Goal: Information Seeking & Learning: Learn about a topic

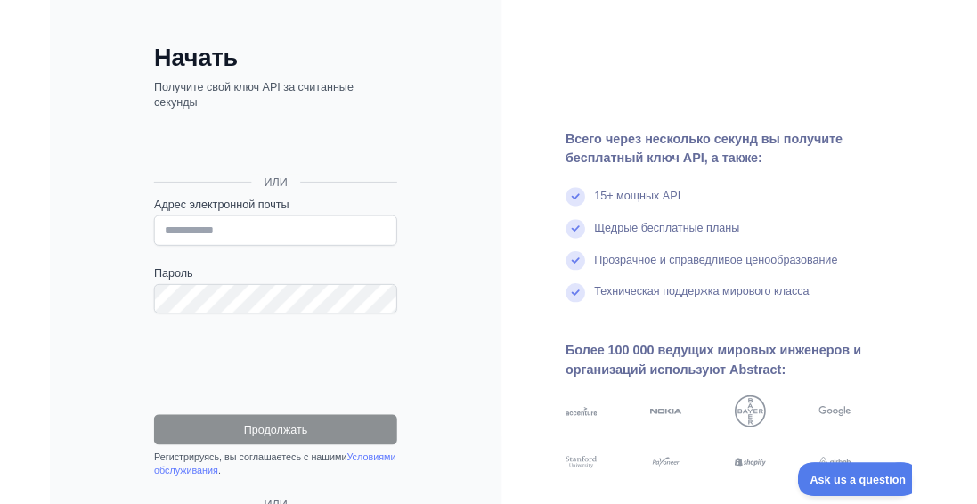
scroll to position [80, 0]
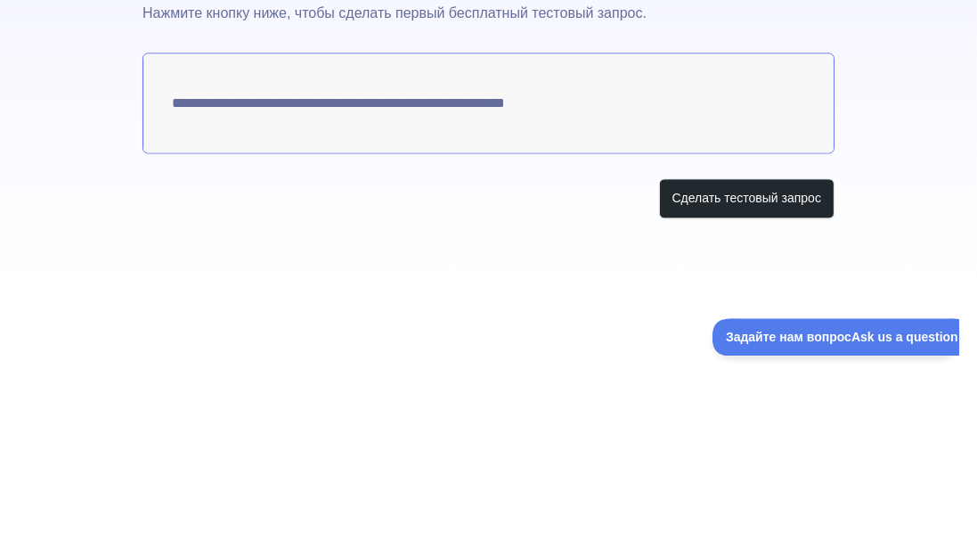
click at [920, 275] on div "**********" at bounding box center [488, 229] width 977 height 458
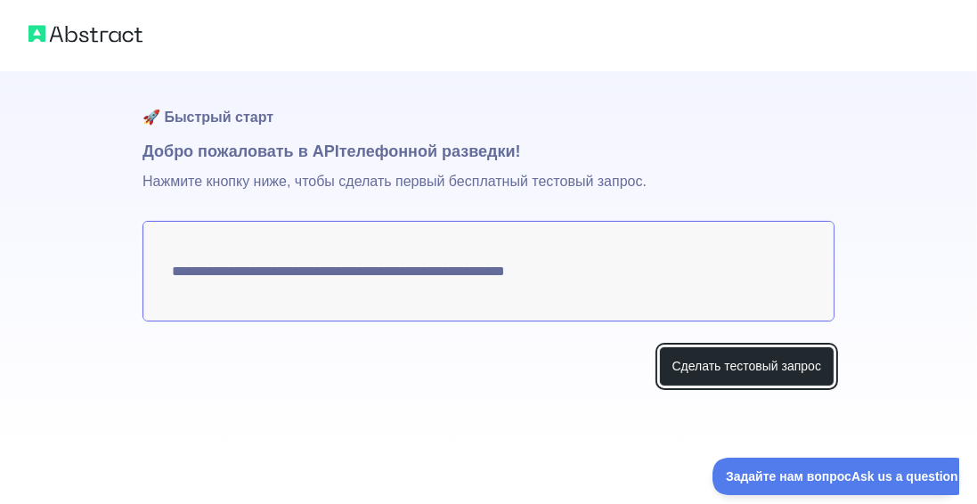
click at [789, 361] on font "Сделать тестовый запрос" at bounding box center [747, 366] width 150 height 14
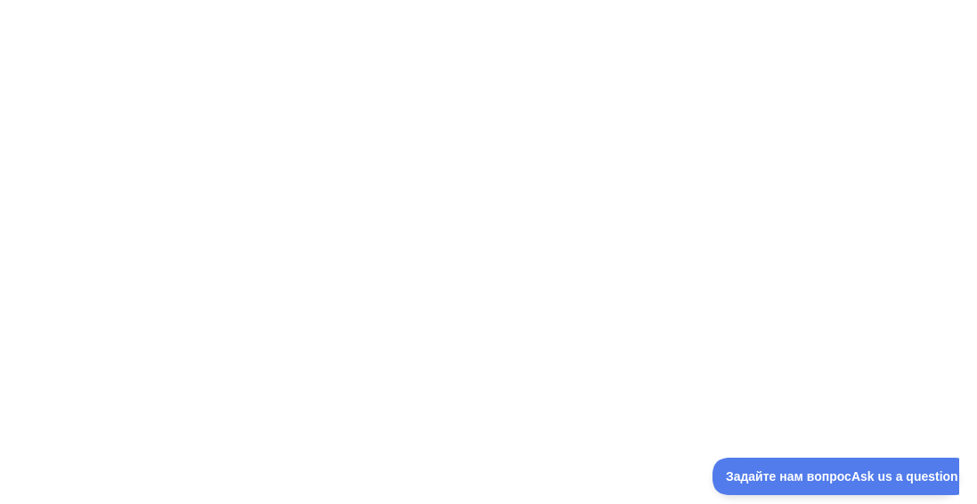
click at [794, 485] on button "Задайте нам вопрос Ask us a question" at bounding box center [841, 475] width 259 height 37
click at [809, 472] on font "Задайте нам вопрос" at bounding box center [789, 475] width 120 height 13
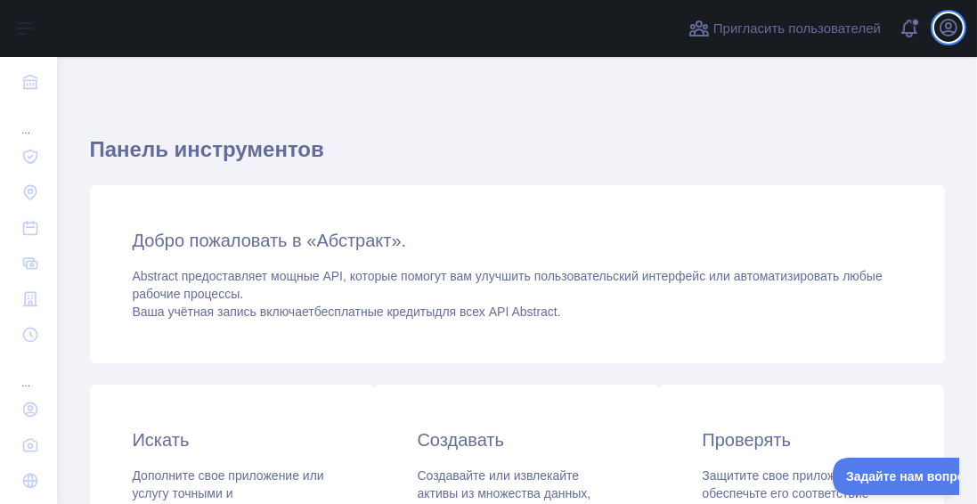
click at [948, 34] on icon "button" at bounding box center [948, 27] width 21 height 21
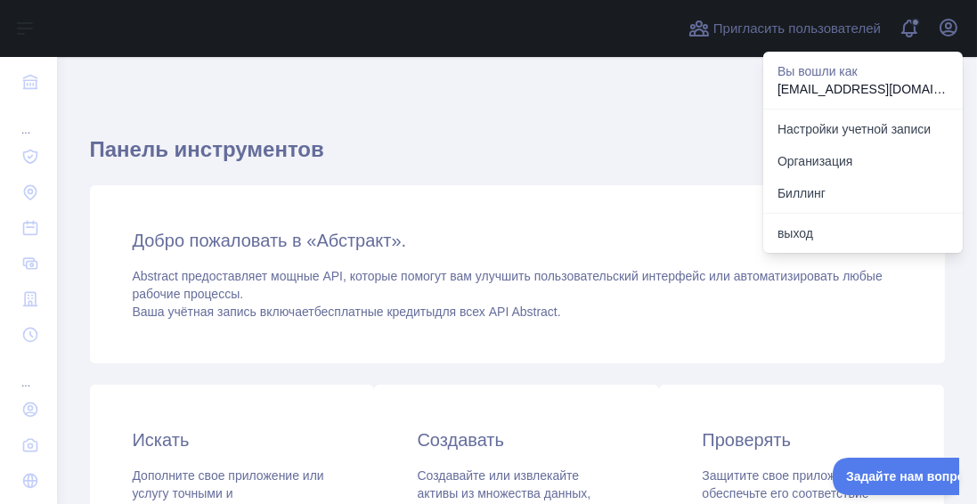
click at [913, 132] on font "Настройки учетной записи" at bounding box center [854, 129] width 153 height 14
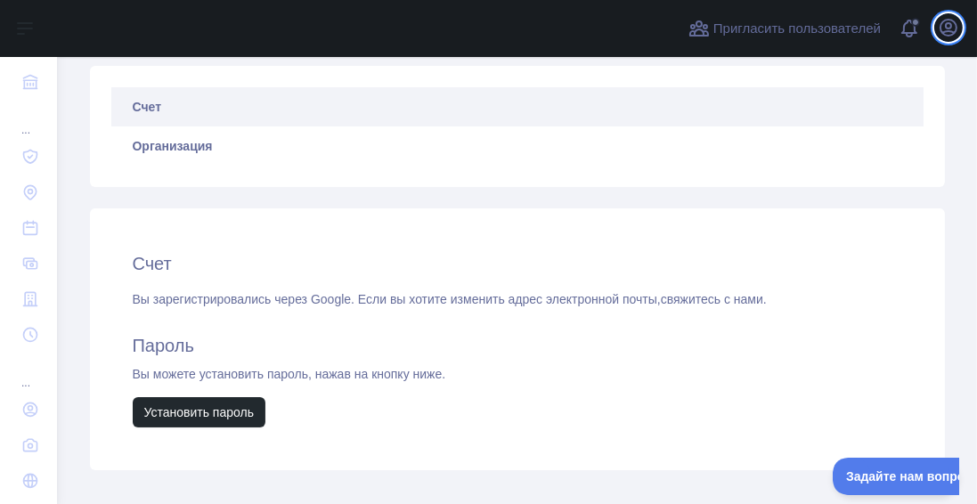
scroll to position [163, 0]
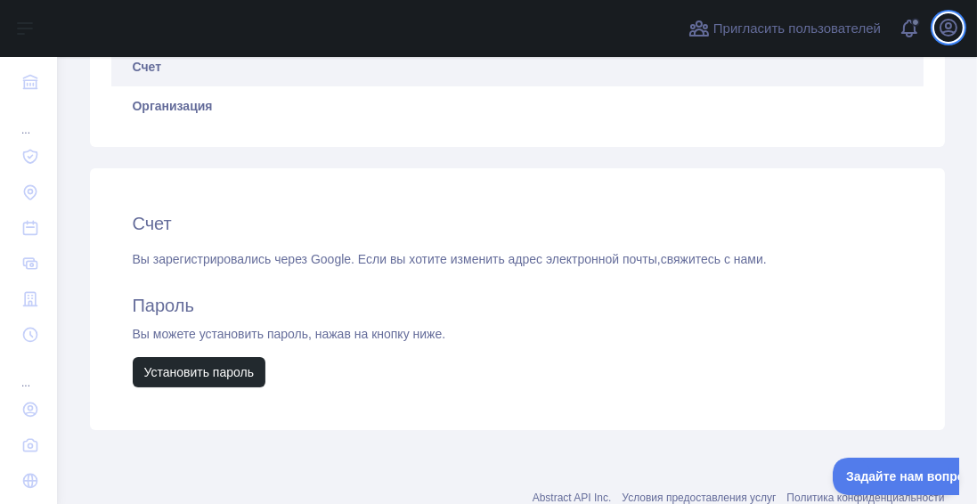
click at [953, 39] on button "Открыть меню пользователя" at bounding box center [948, 27] width 29 height 29
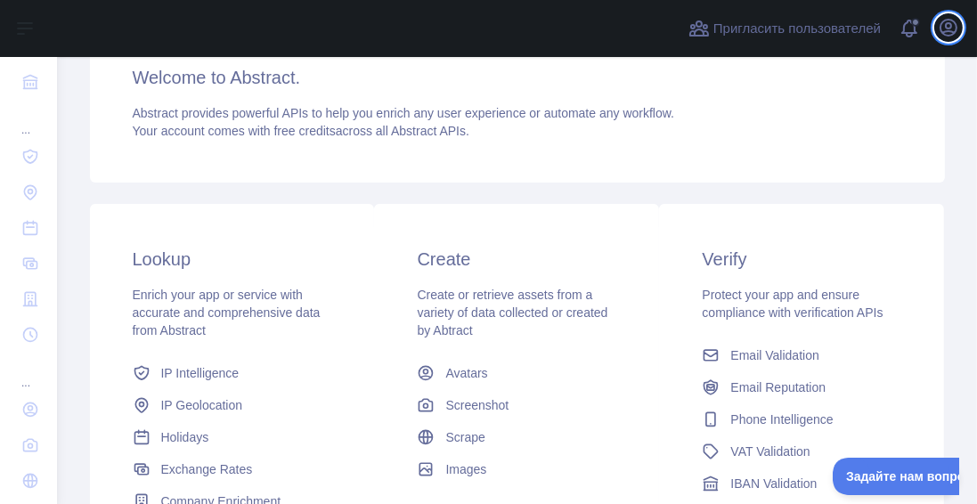
scroll to position [163, 0]
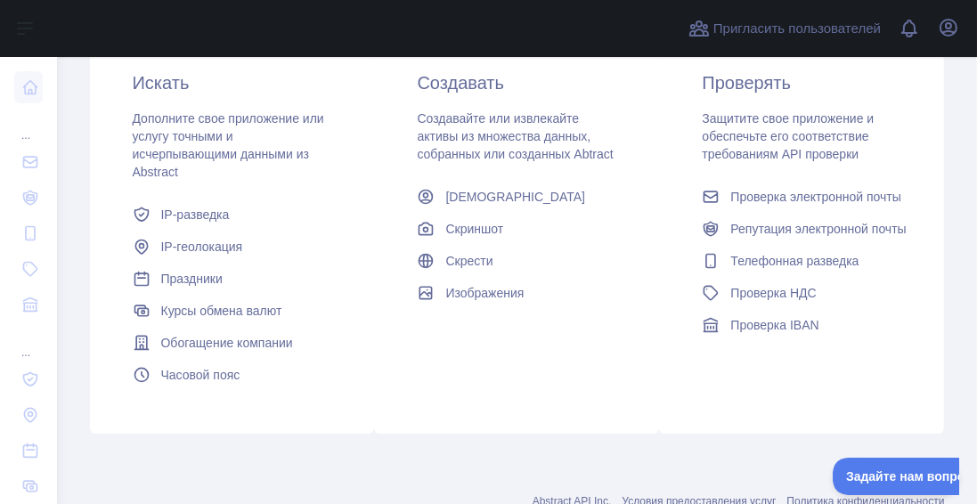
scroll to position [354, 0]
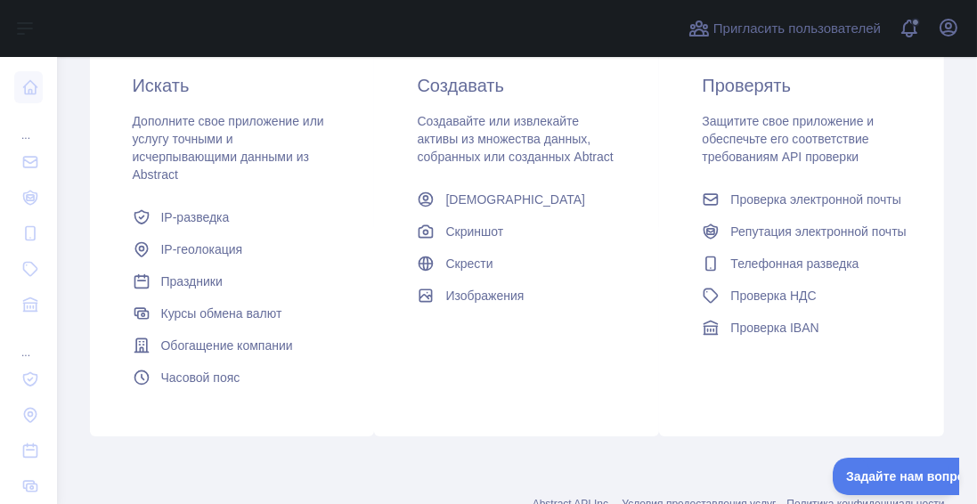
click at [175, 291] on link "Праздники" at bounding box center [233, 281] width 214 height 32
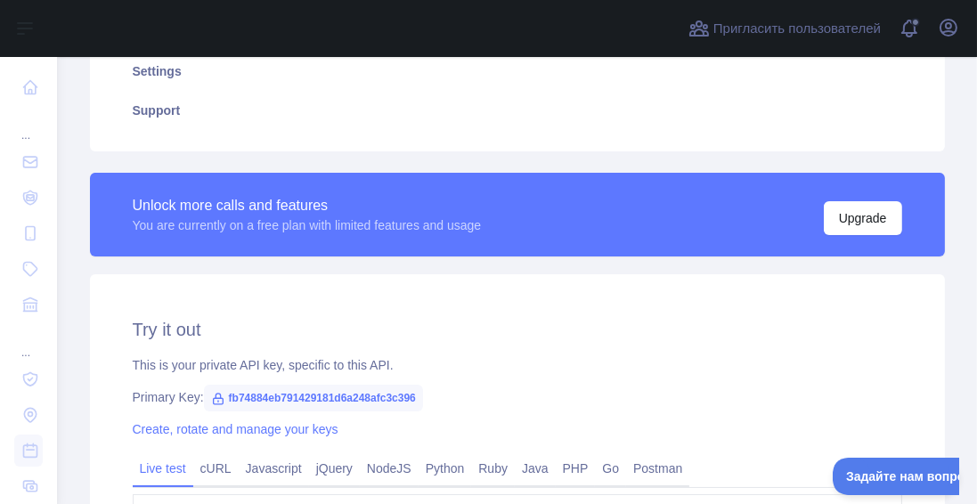
scroll to position [354, 0]
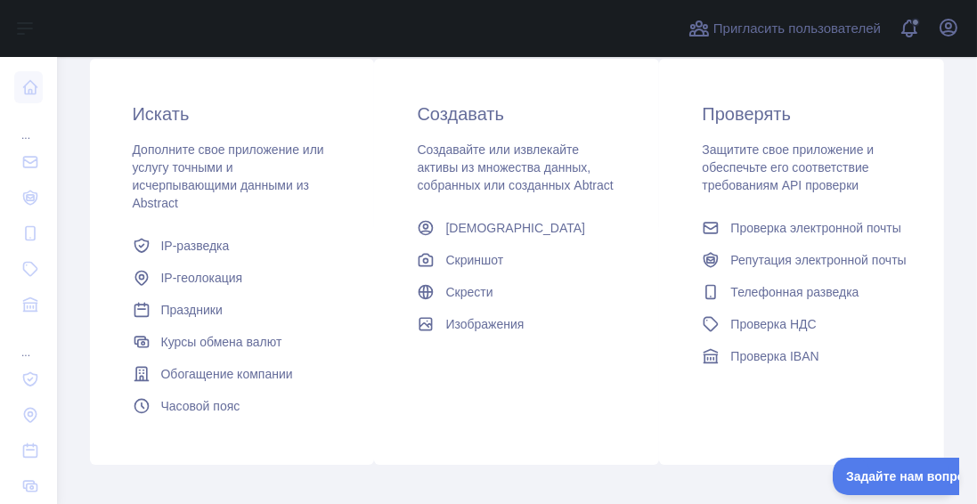
scroll to position [354, 0]
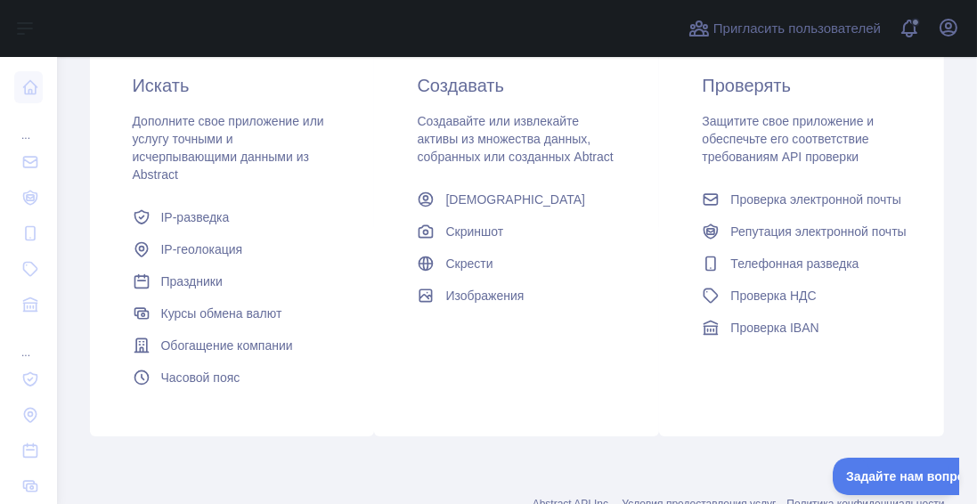
click at [835, 257] on font "Телефонная разведка" at bounding box center [794, 264] width 128 height 14
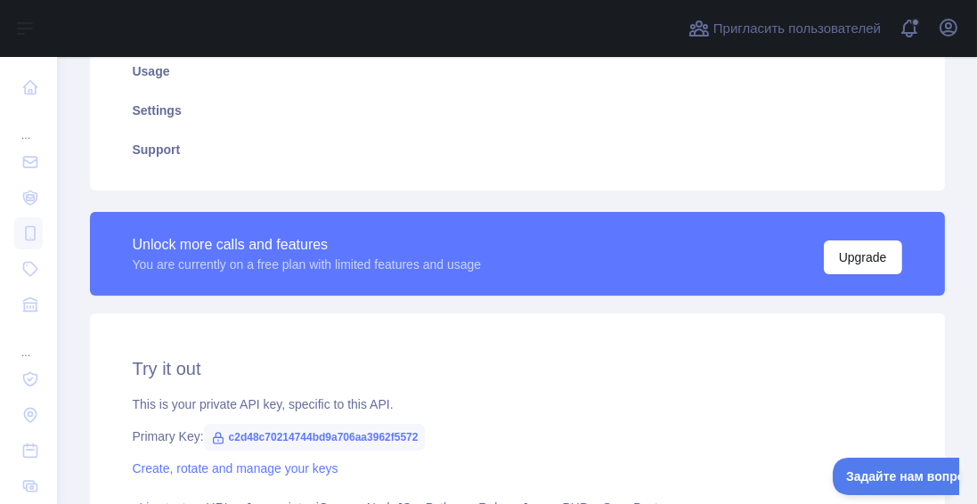
type textarea "**********"
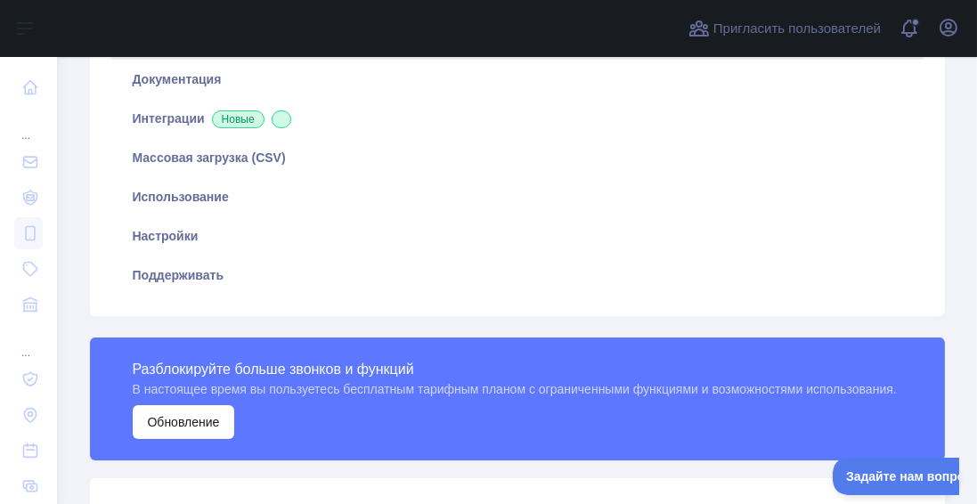
scroll to position [717, 0]
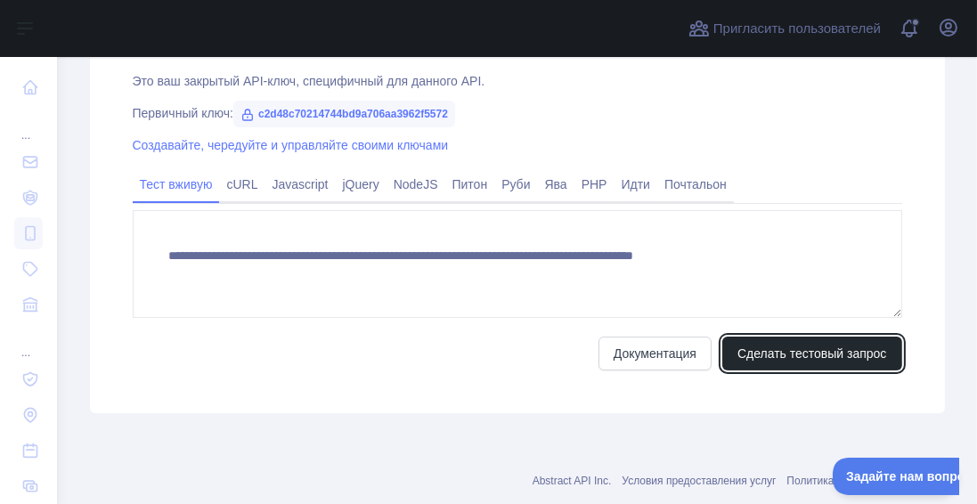
click at [831, 361] on font "Сделать тестовый запрос" at bounding box center [812, 353] width 150 height 14
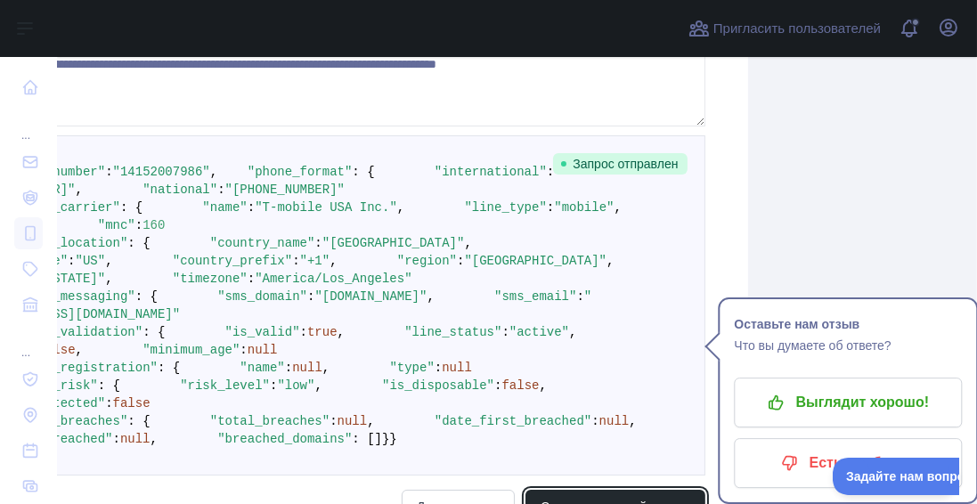
scroll to position [923, 197]
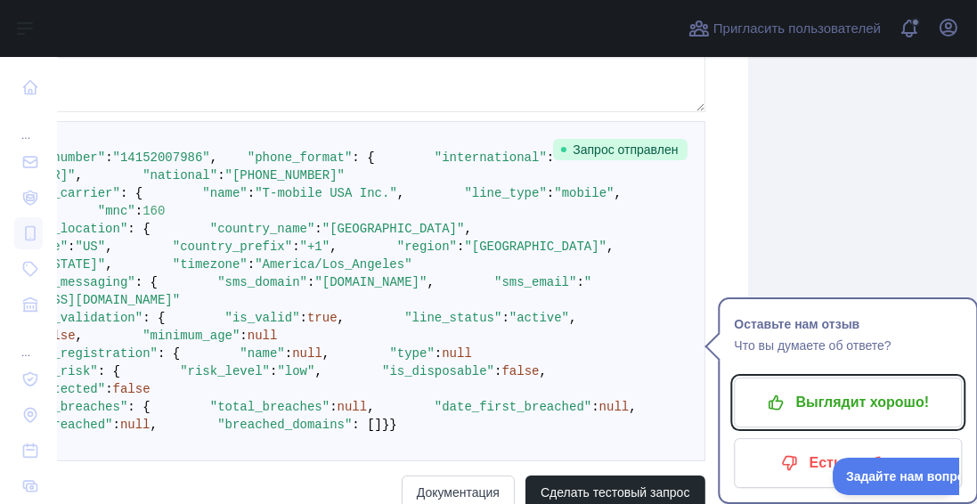
click at [864, 399] on font "Выглядит хорошо!" at bounding box center [863, 402] width 134 height 15
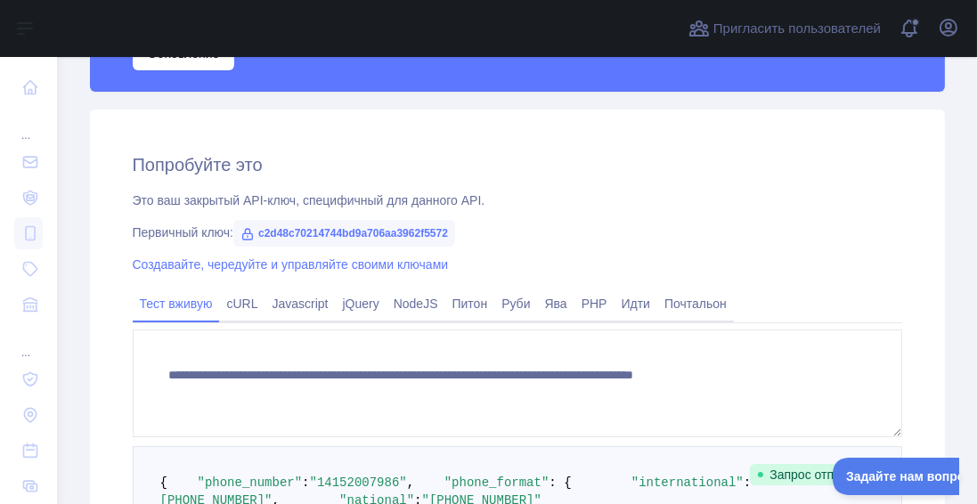
scroll to position [602, 0]
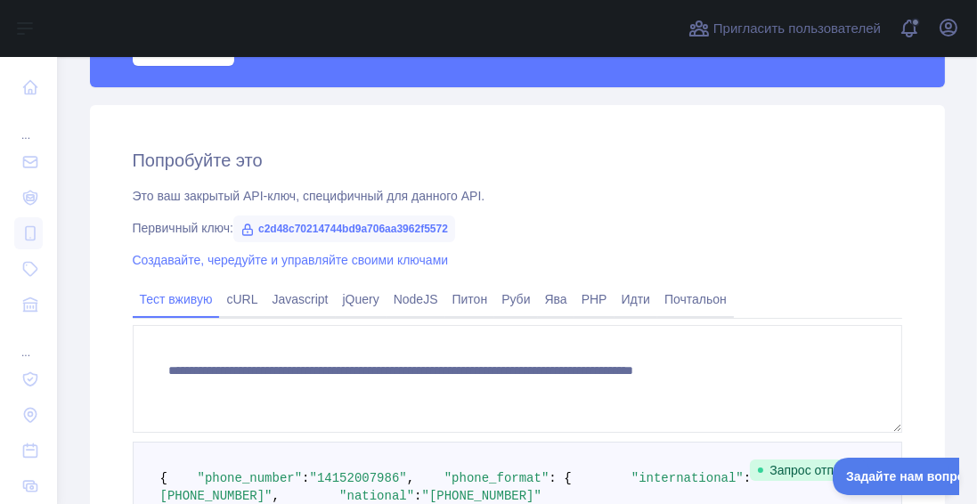
click at [133, 267] on font "Создавайте, чередуйте и управляйте своими ключами" at bounding box center [291, 260] width 316 height 14
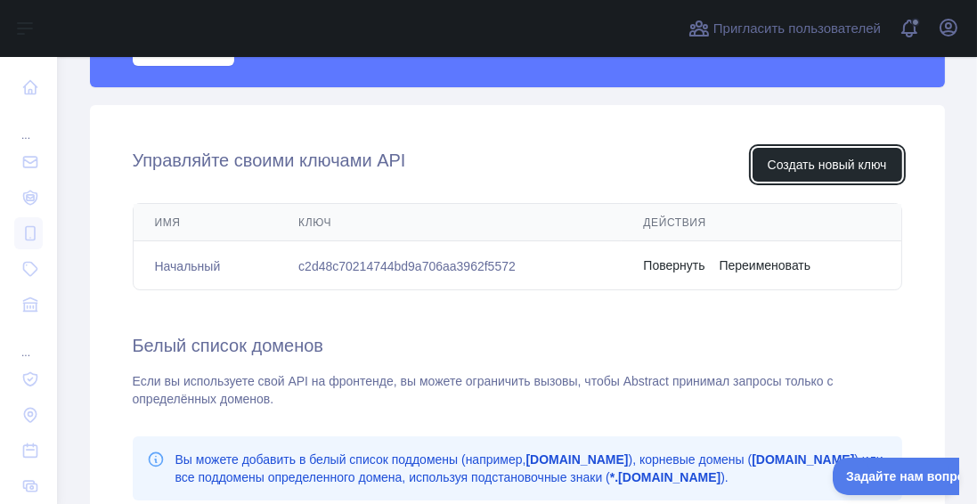
click at [867, 172] on font "Создать новый ключ" at bounding box center [827, 165] width 119 height 14
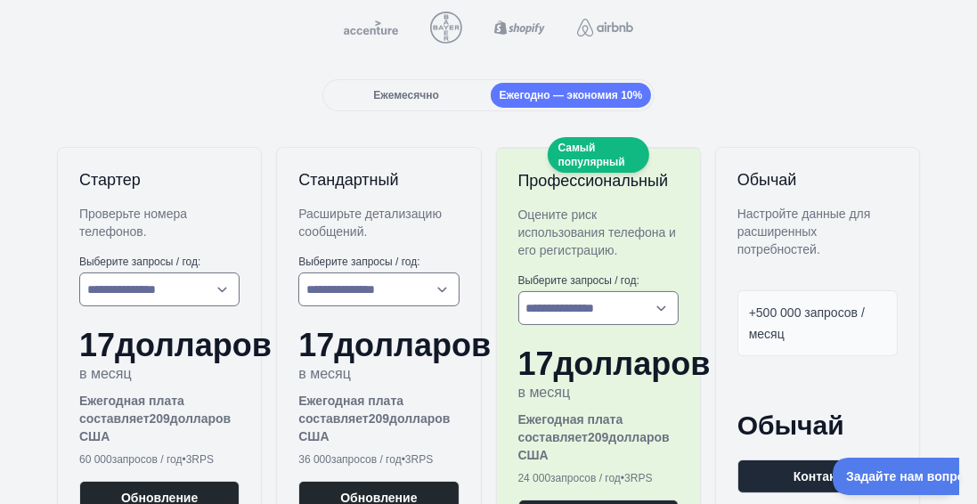
scroll to position [182, 0]
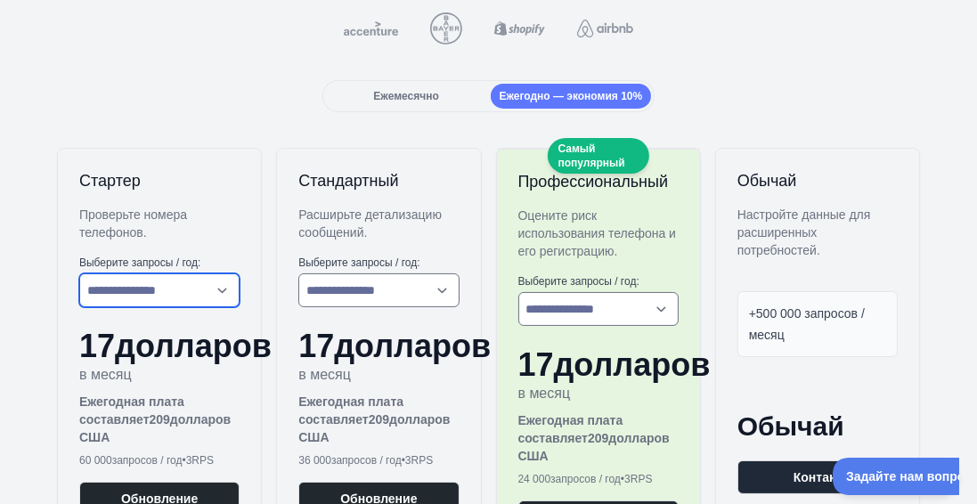
click at [94, 288] on select "**********" at bounding box center [159, 290] width 160 height 34
select select "*"
click at [79, 273] on select "**********" at bounding box center [159, 290] width 160 height 34
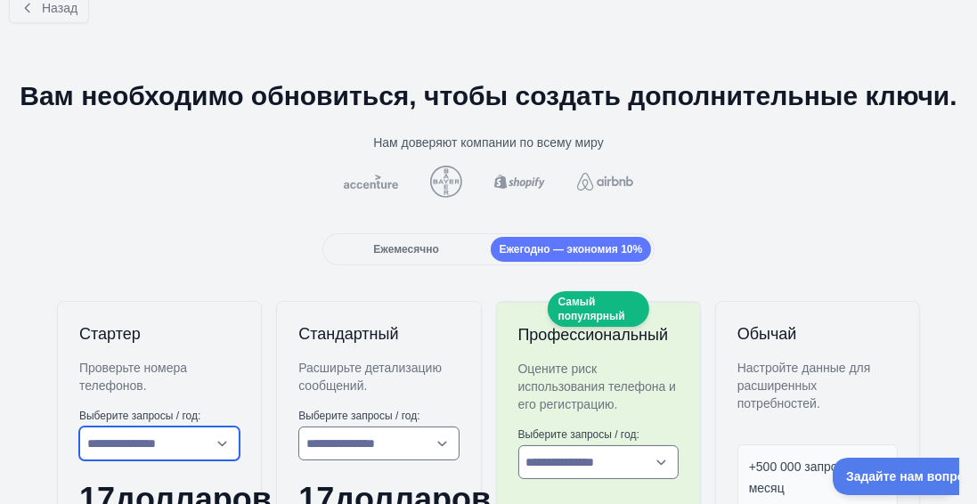
scroll to position [28, 0]
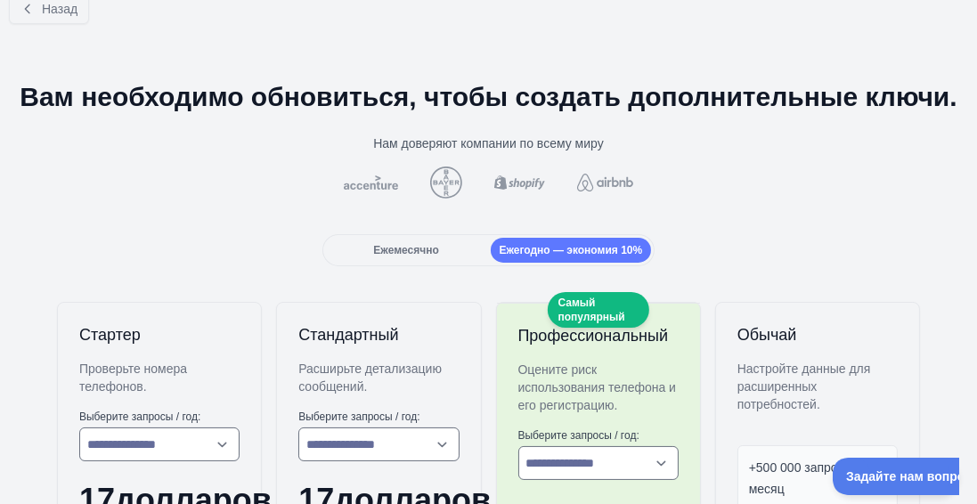
click at [449, 257] on div "Ежемесячно" at bounding box center [406, 250] width 161 height 25
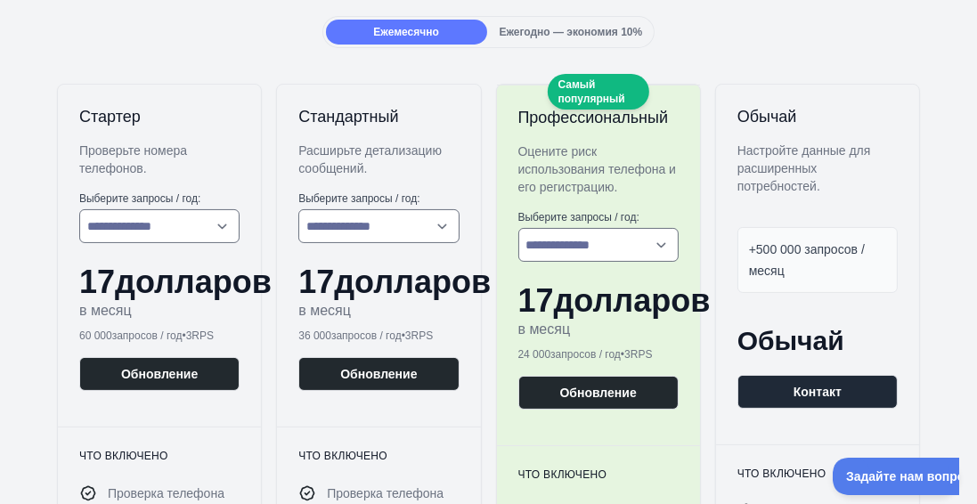
scroll to position [259, 0]
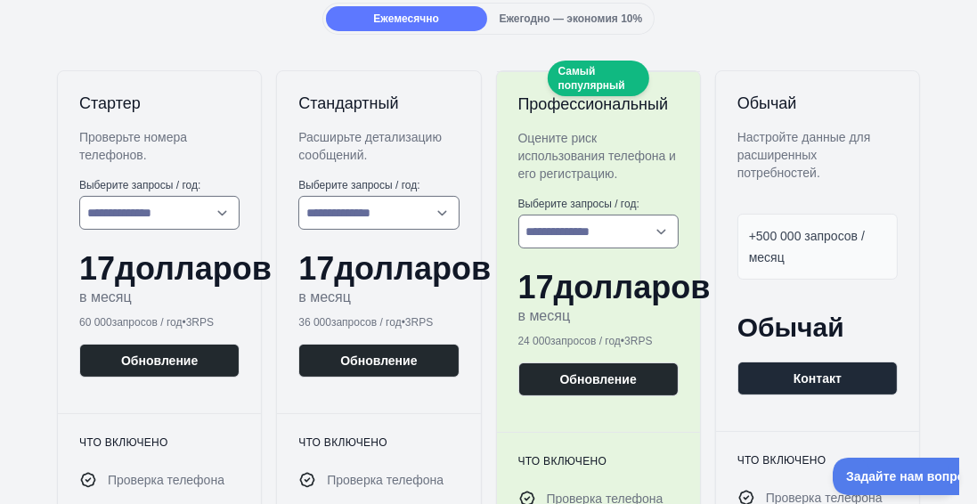
click at [860, 382] on button "Контакт" at bounding box center [817, 379] width 160 height 34
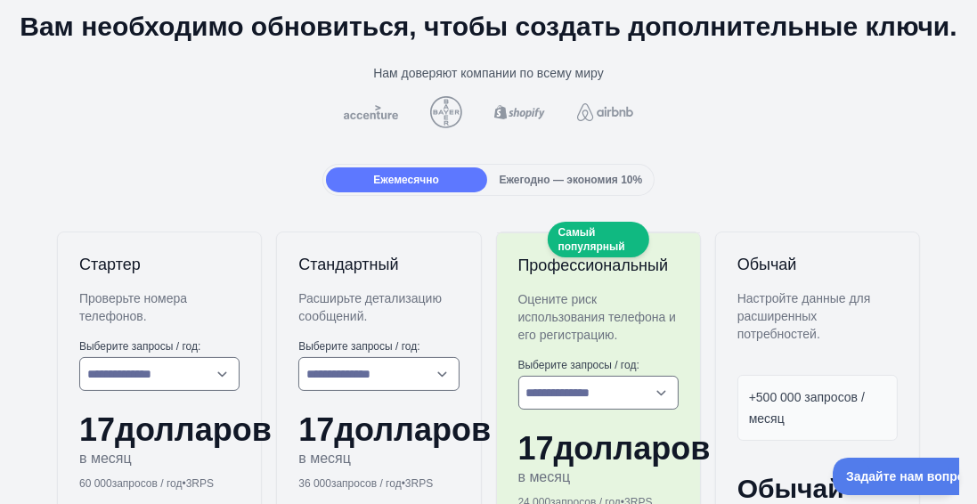
scroll to position [0, 0]
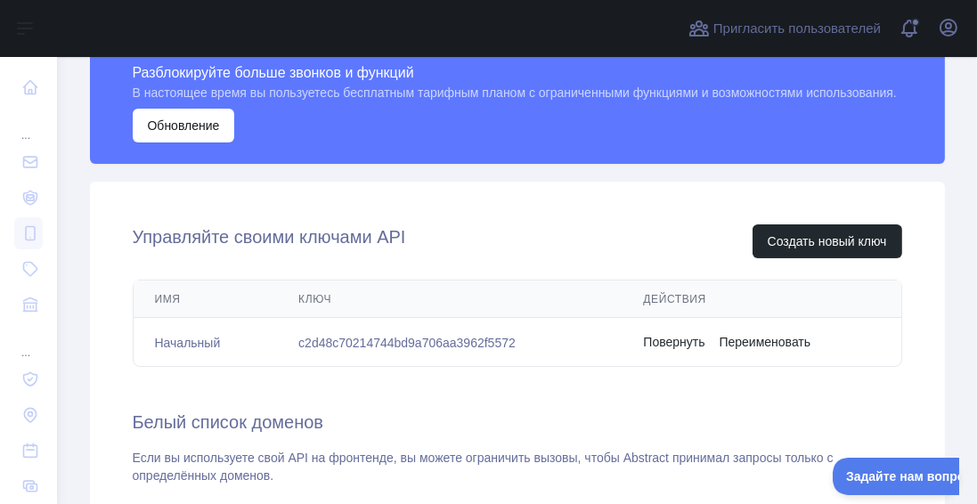
scroll to position [493, 0]
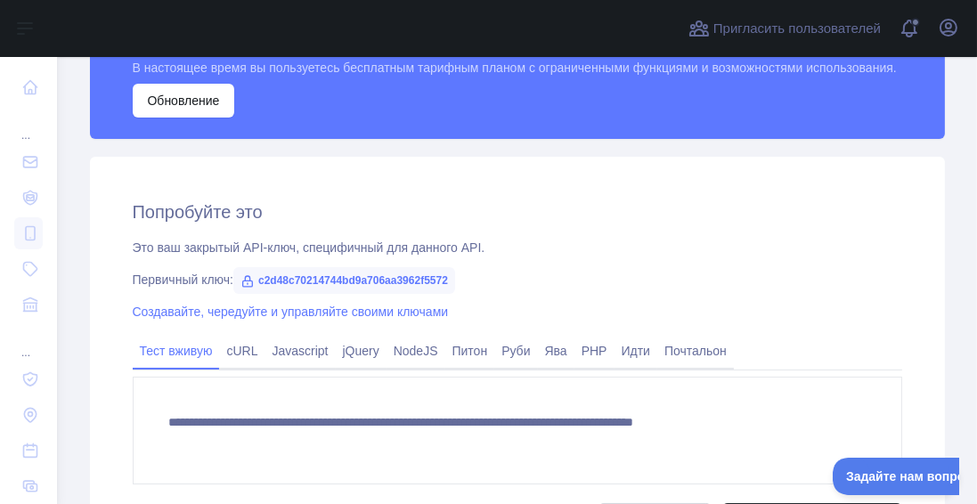
scroll to position [561, 0]
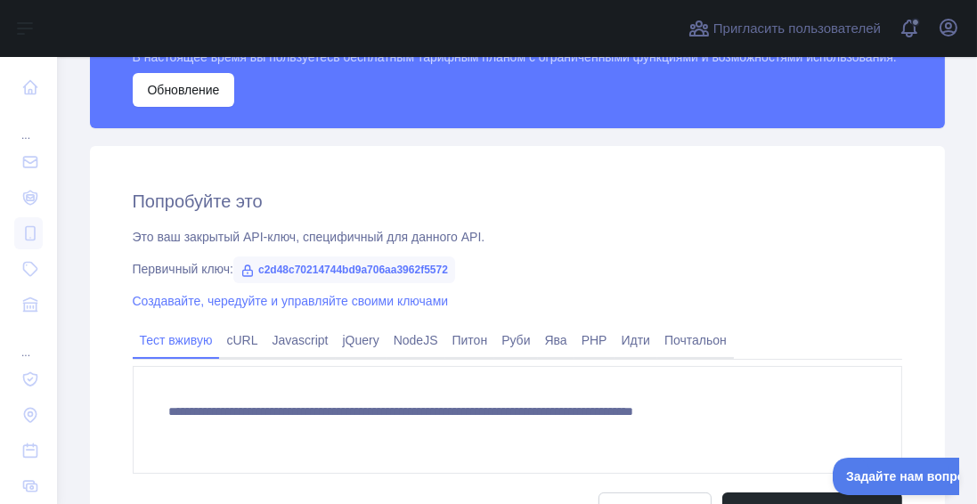
click at [166, 308] on font "Создавайте, чередуйте и управляйте своими ключами" at bounding box center [291, 301] width 316 height 14
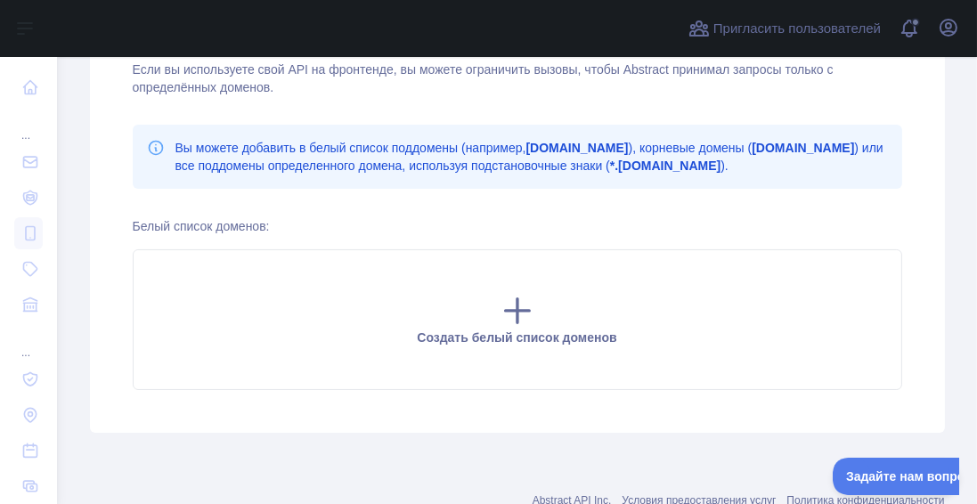
scroll to position [914, 0]
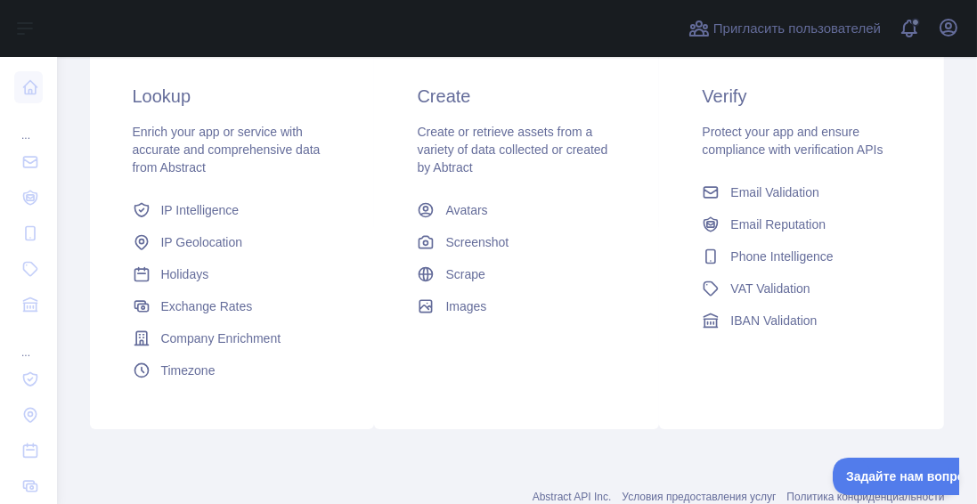
scroll to position [362, 0]
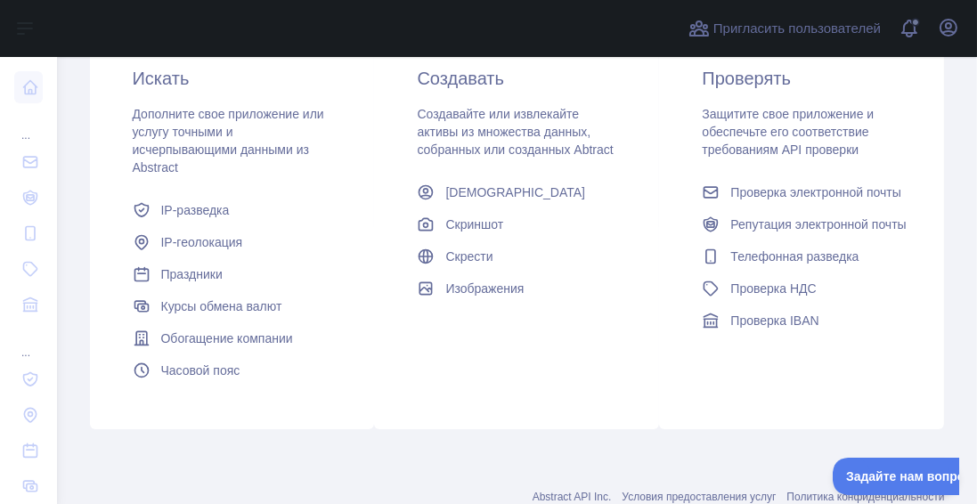
click at [162, 212] on font "IP-разведка" at bounding box center [195, 210] width 69 height 14
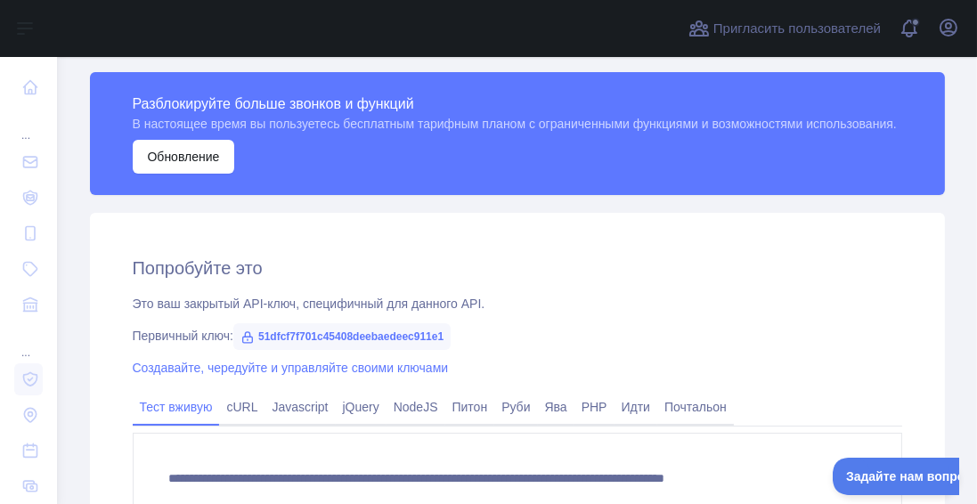
scroll to position [486, 0]
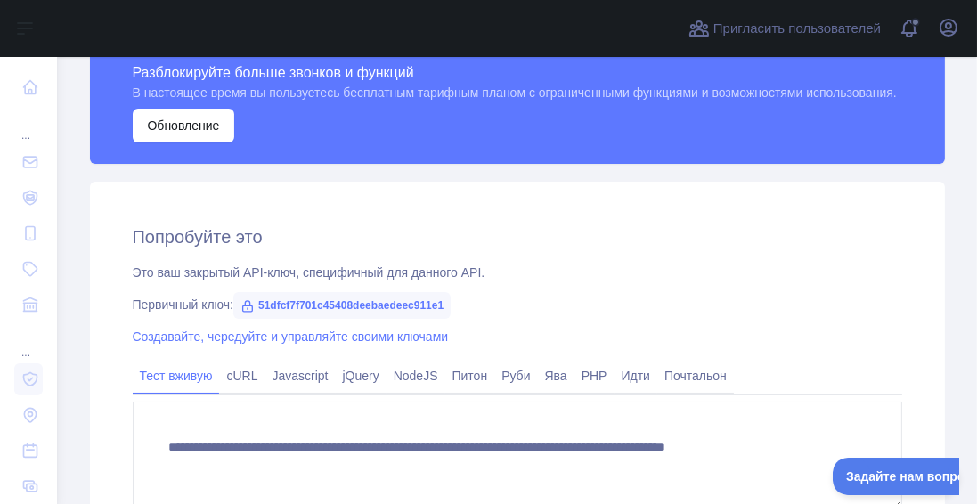
click at [146, 344] on font "Создавайте, чередуйте и управляйте своими ключами" at bounding box center [291, 337] width 316 height 14
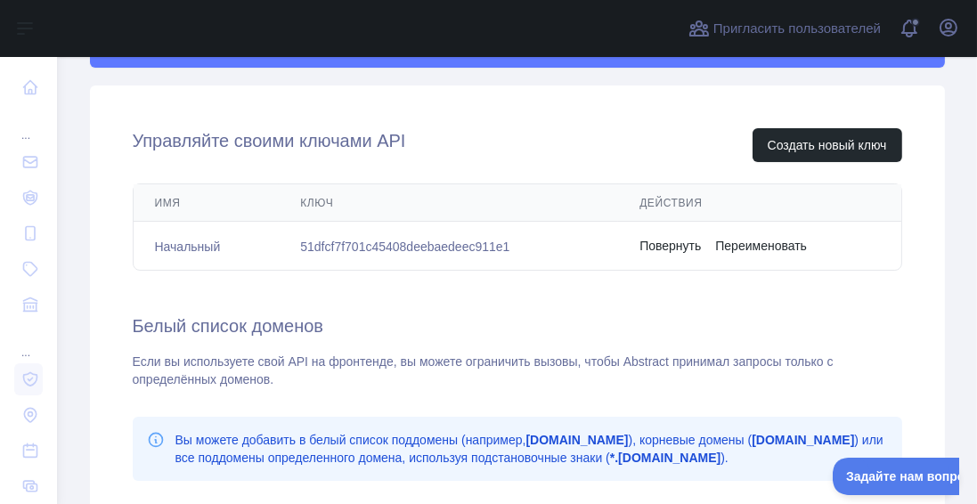
scroll to position [589, 0]
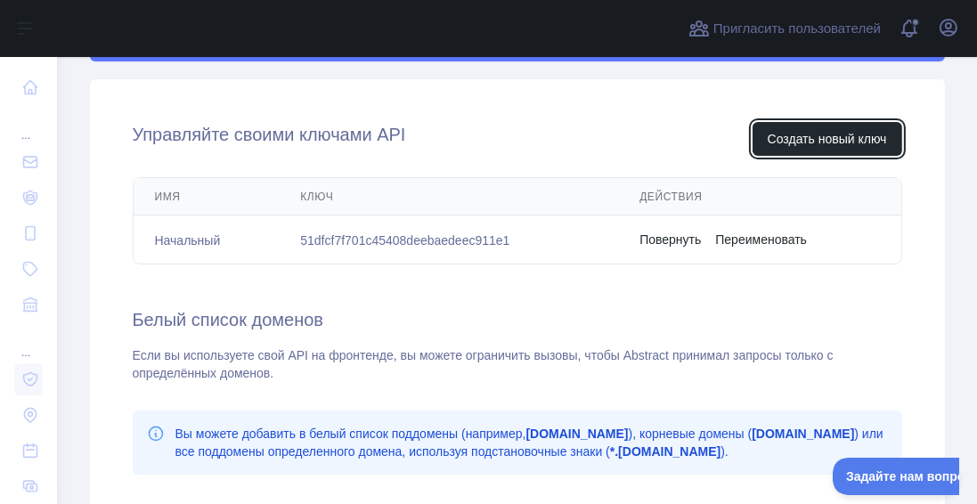
click at [852, 146] on font "Создать новый ключ" at bounding box center [827, 139] width 119 height 14
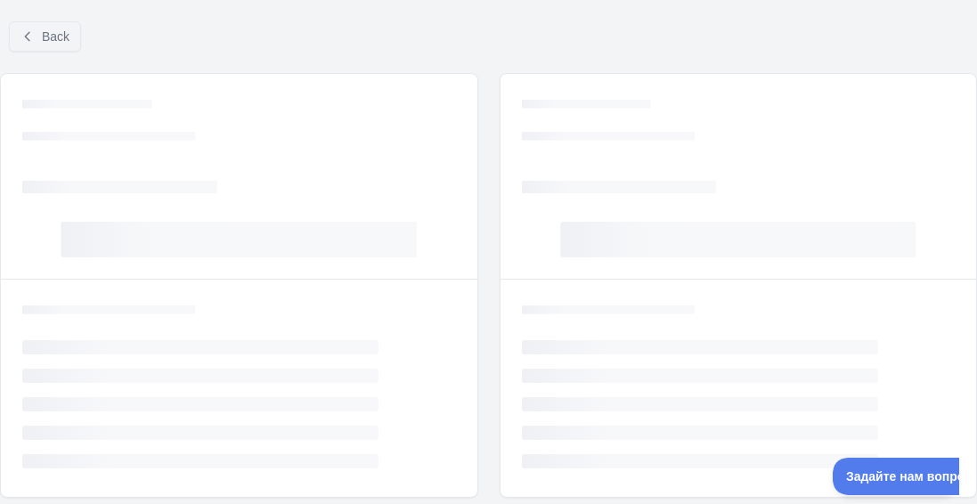
scroll to position [341, 0]
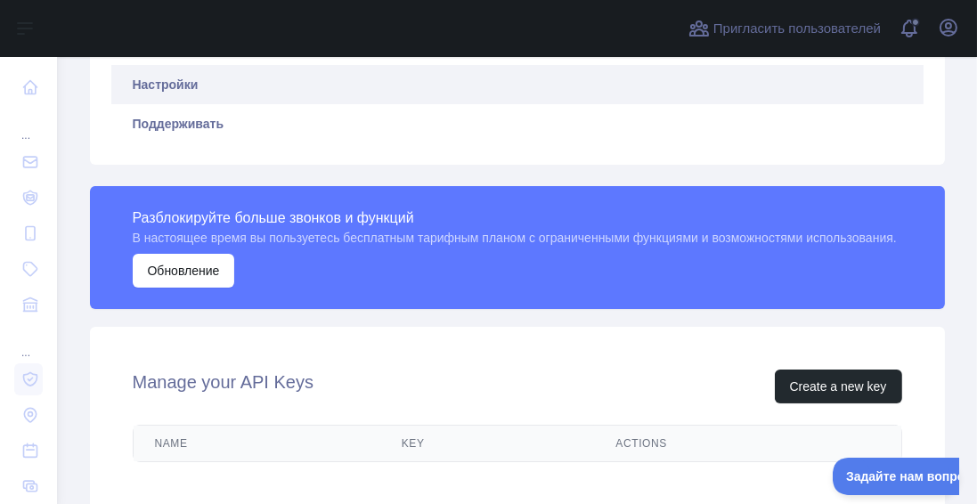
scroll to position [589, 0]
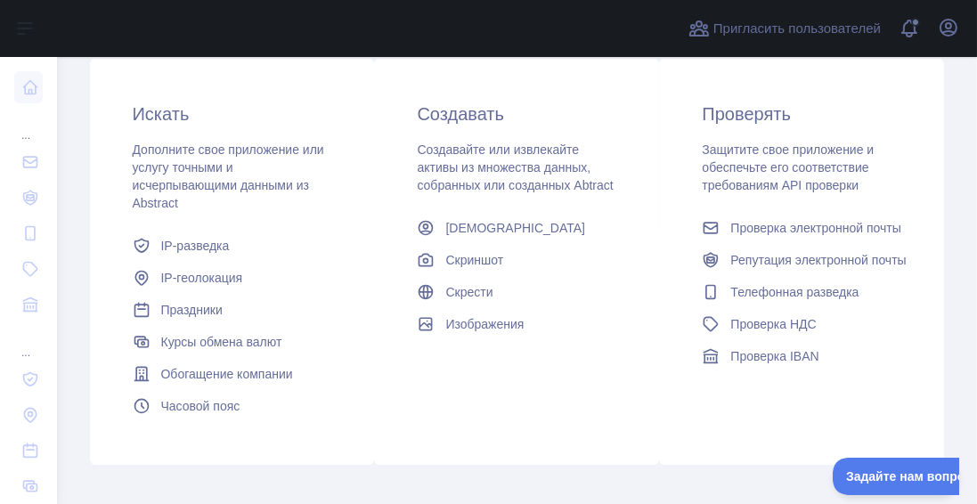
scroll to position [362, 0]
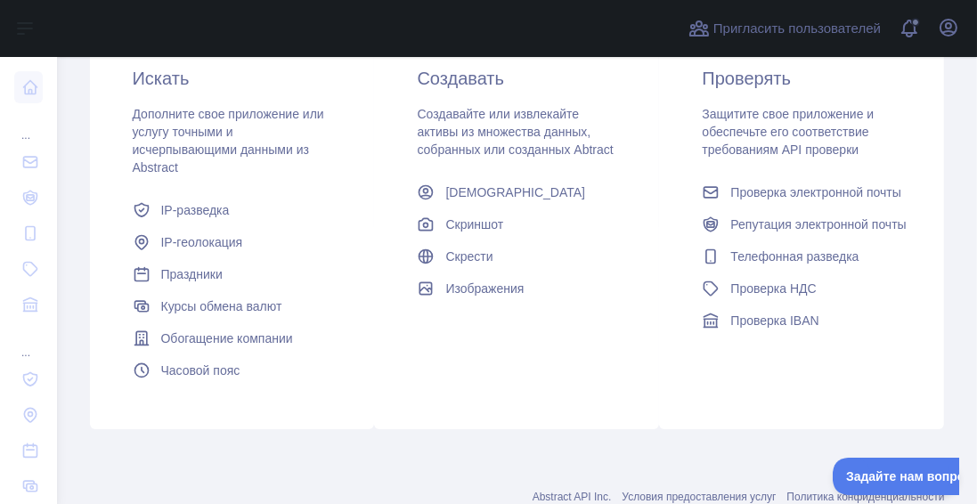
click at [187, 223] on link "IP-разведка" at bounding box center [233, 210] width 214 height 32
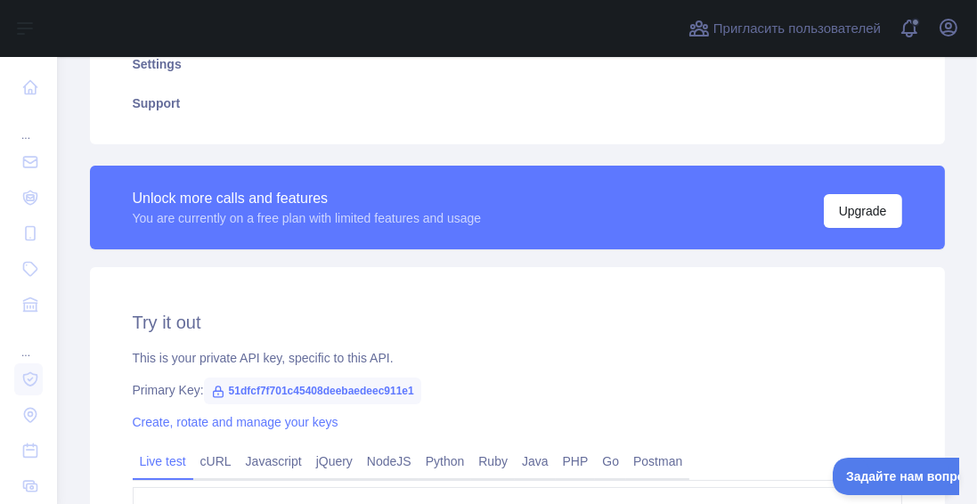
type textarea "**********"
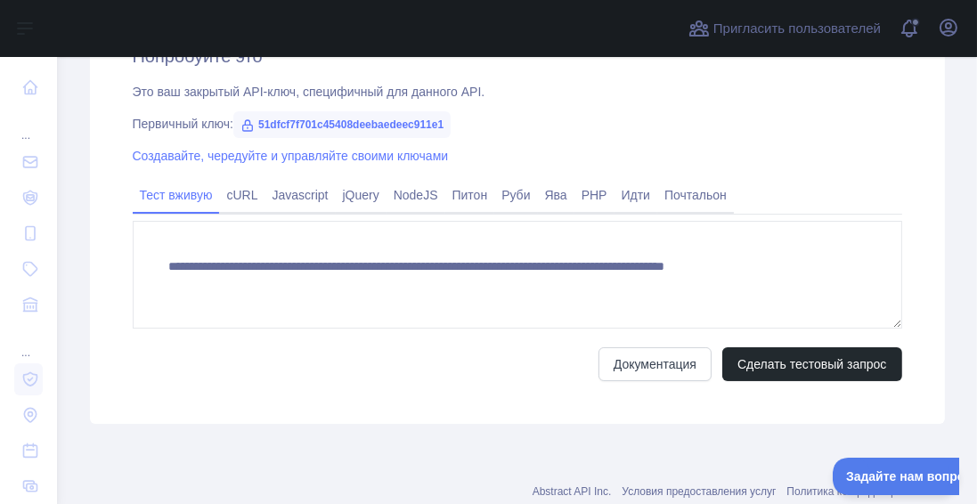
scroll to position [668, 0]
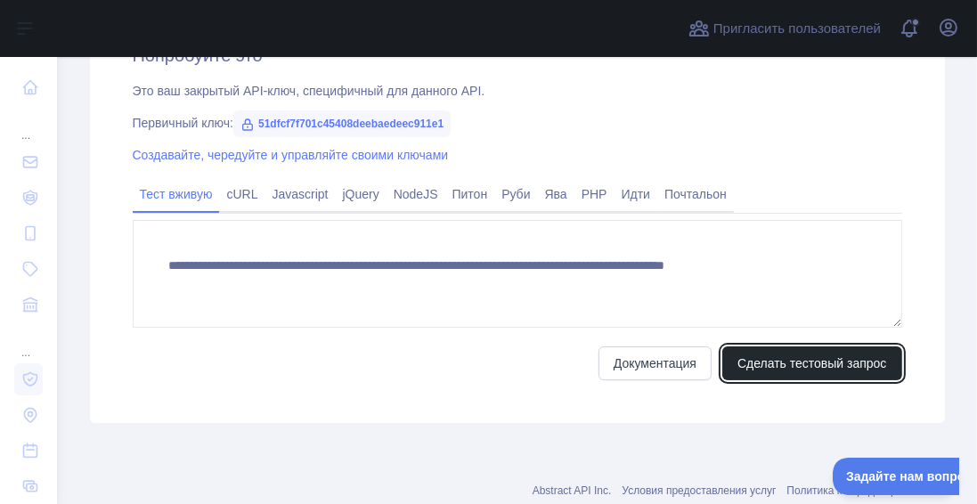
click at [848, 380] on button "Сделать тестовый запрос" at bounding box center [812, 363] width 180 height 34
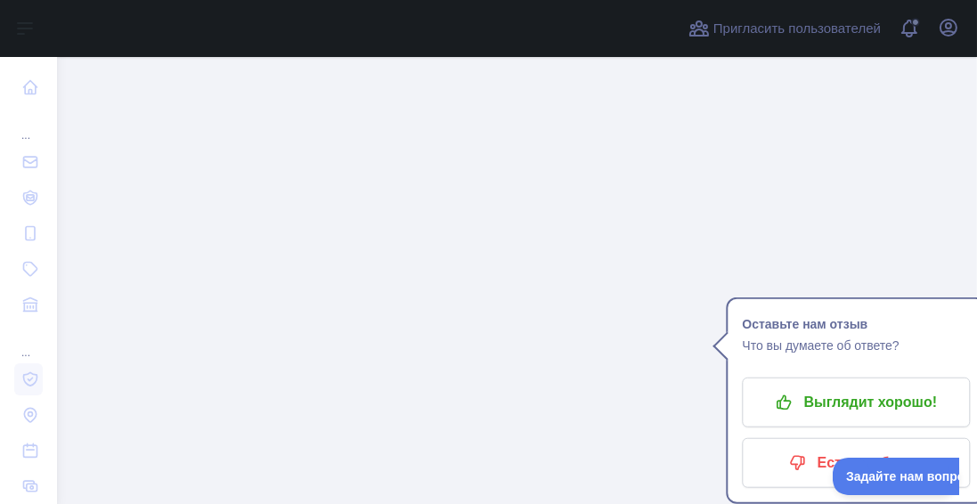
scroll to position [1806, 189]
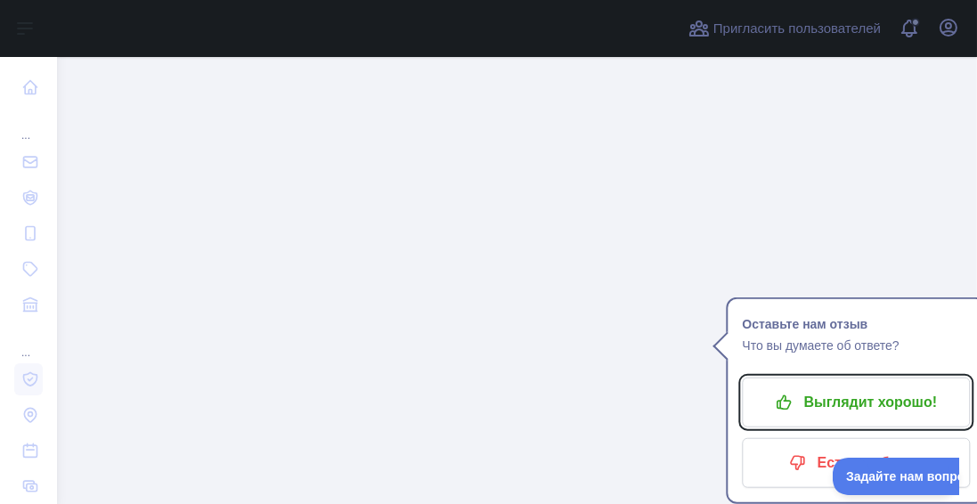
click at [910, 388] on font "Выглядит хорошо!" at bounding box center [871, 402] width 134 height 29
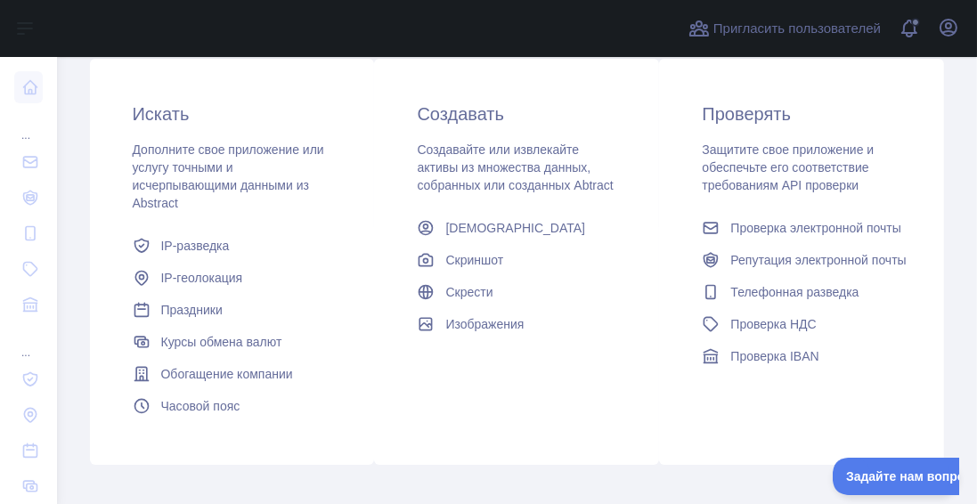
scroll to position [362, 0]
